Goal: Check status: Check status

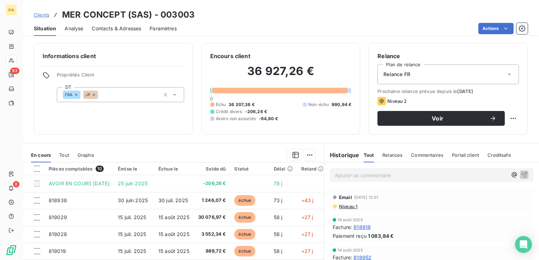
scroll to position [24, 0]
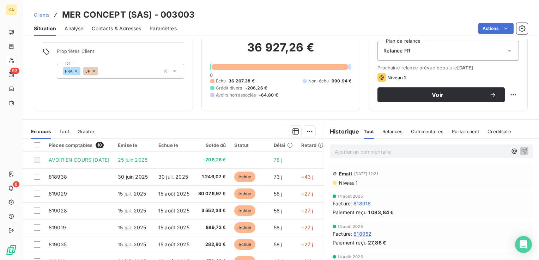
click at [41, 14] on span "Clients" at bounding box center [42, 15] width 16 height 6
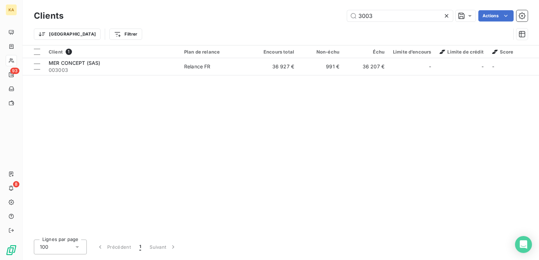
drag, startPoint x: 384, startPoint y: 19, endPoint x: 328, endPoint y: 23, distance: 56.2
click at [328, 23] on div "Clients 3003 Actions" at bounding box center [281, 15] width 494 height 15
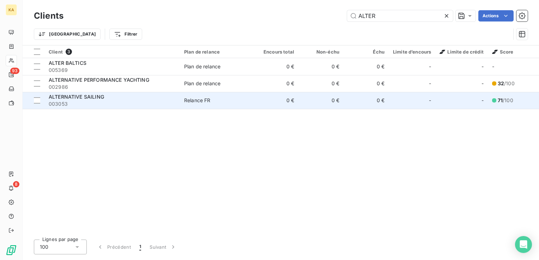
type input "ALTER"
click at [196, 99] on div "Relance FR" at bounding box center [197, 100] width 26 height 7
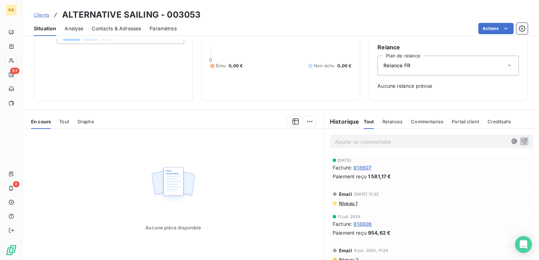
scroll to position [71, 0]
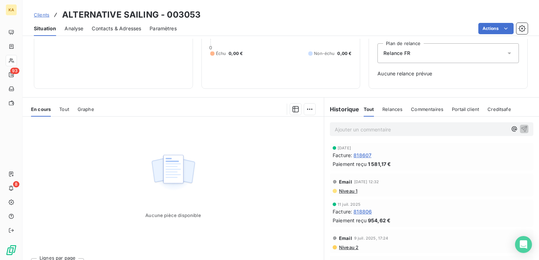
click at [46, 15] on span "Clients" at bounding box center [42, 15] width 16 height 6
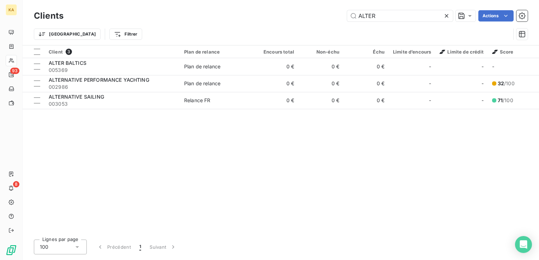
drag, startPoint x: 378, startPoint y: 17, endPoint x: 296, endPoint y: 26, distance: 82.4
click at [296, 26] on div "Clients ALTER Actions Trier Filtrer" at bounding box center [281, 26] width 494 height 37
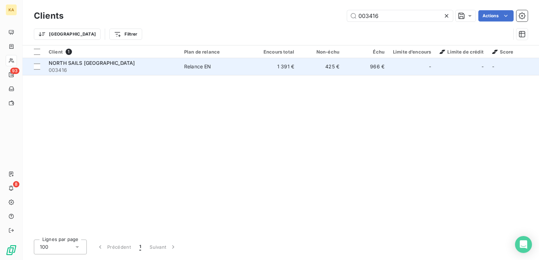
type input "003416"
click at [325, 68] on td "425 €" at bounding box center [321, 66] width 45 height 17
